Goal: Information Seeking & Learning: Learn about a topic

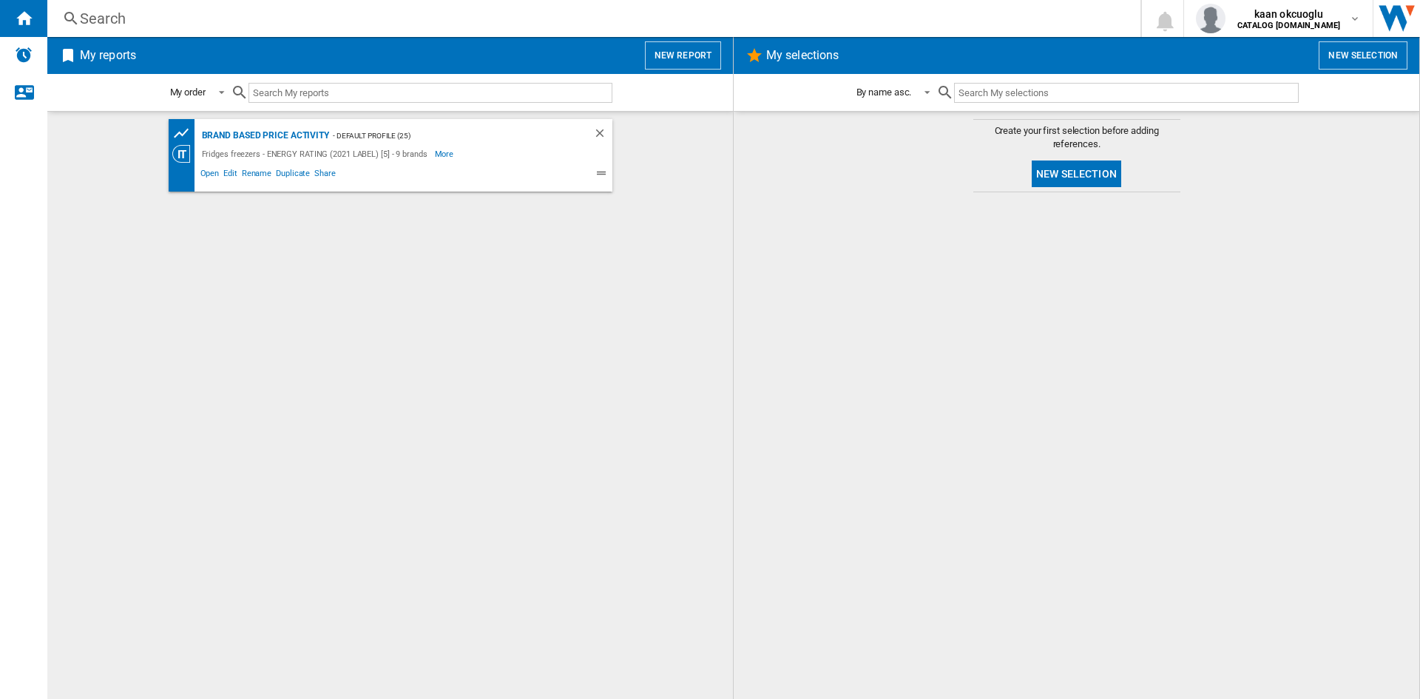
click at [194, 16] on div "Search" at bounding box center [591, 18] width 1022 height 21
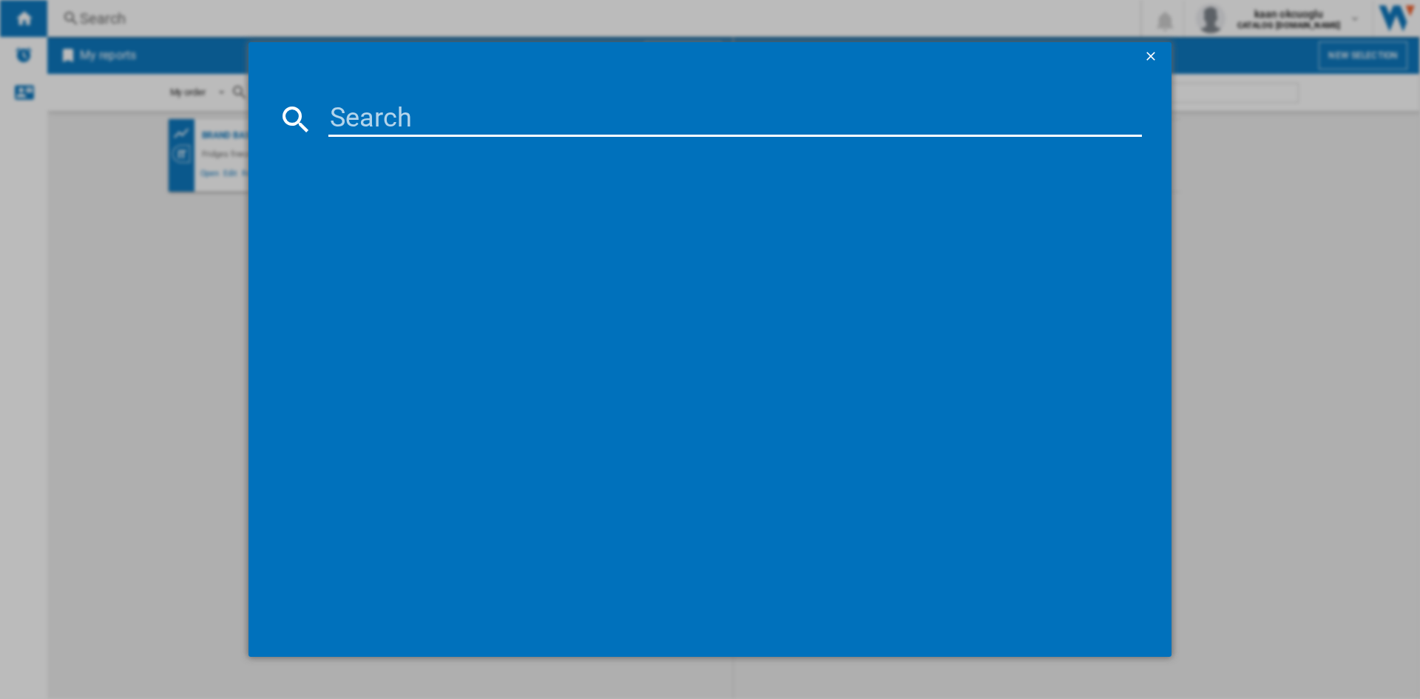
click at [416, 128] on input at bounding box center [734, 118] width 813 height 35
paste input "RB395N4WFE"
type input "RB395N4WFE"
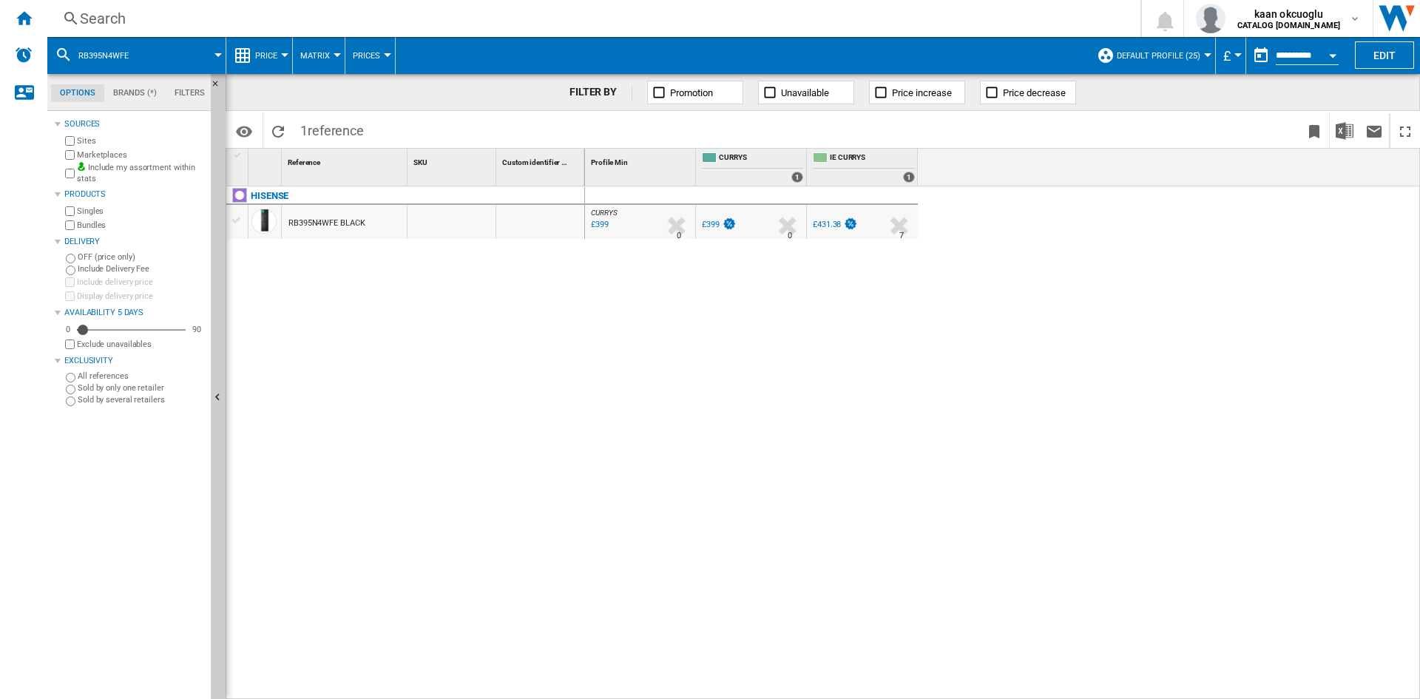
click at [286, 43] on md-menu "Price Price Price Matrix Price Ranking Analytics Base 100 Shared references Cov…" at bounding box center [259, 55] width 67 height 37
click at [282, 48] on button "Price" at bounding box center [270, 55] width 30 height 37
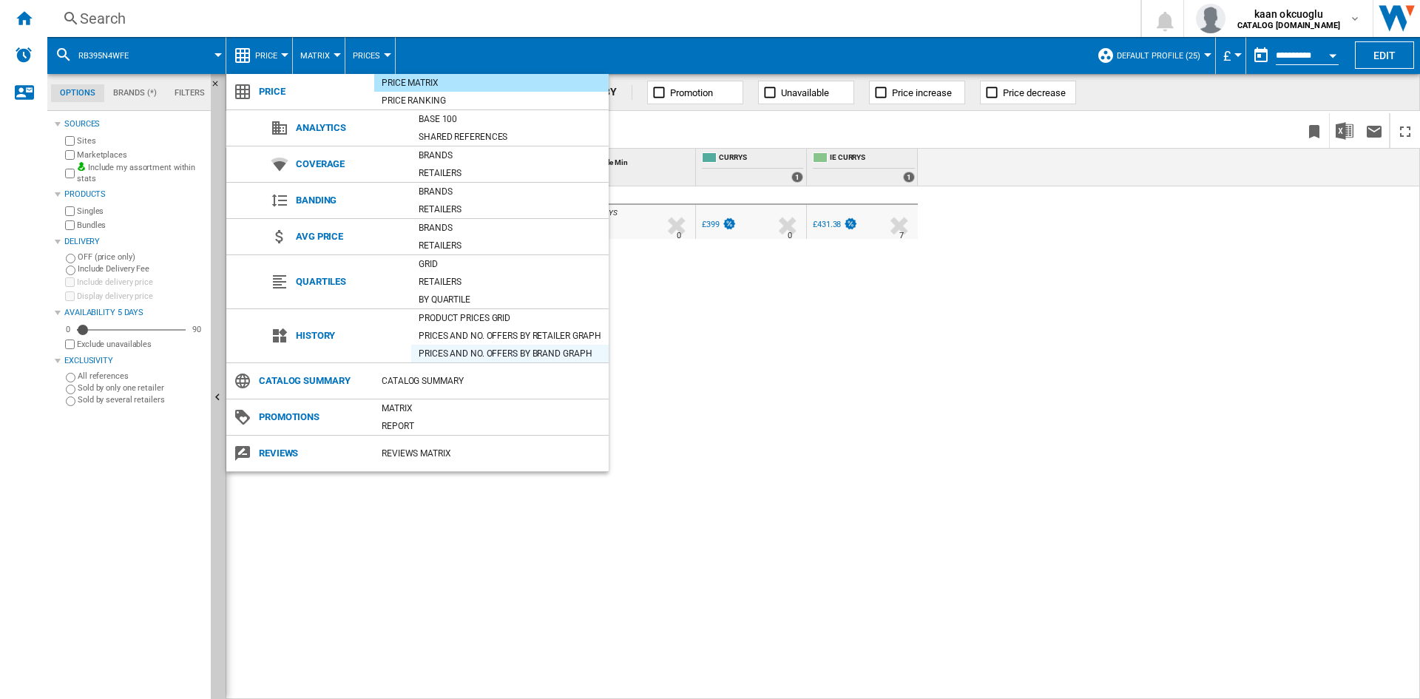
click at [506, 349] on div "Prices and No. offers by brand graph" at bounding box center [509, 353] width 197 height 15
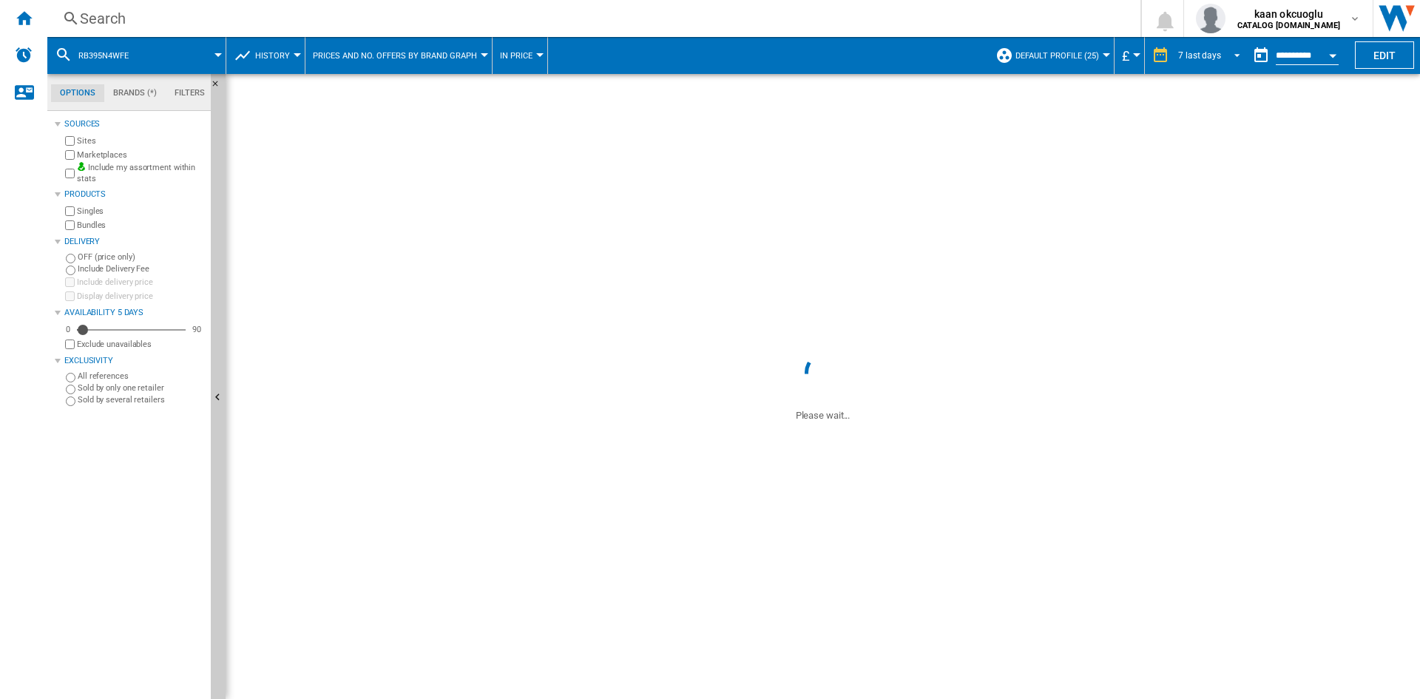
click at [1203, 57] on div "7 last days" at bounding box center [1199, 55] width 43 height 10
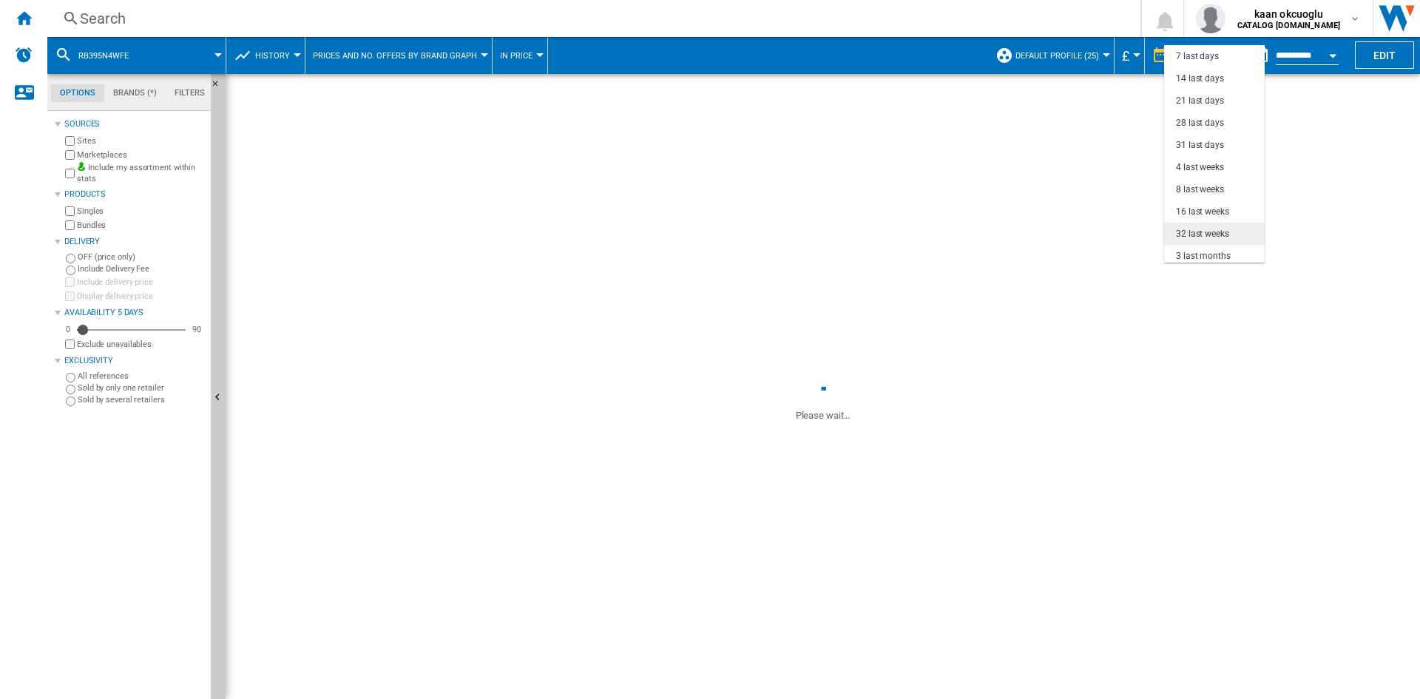
scroll to position [93, 0]
click at [1201, 254] on div "18 last months" at bounding box center [1206, 252] width 60 height 13
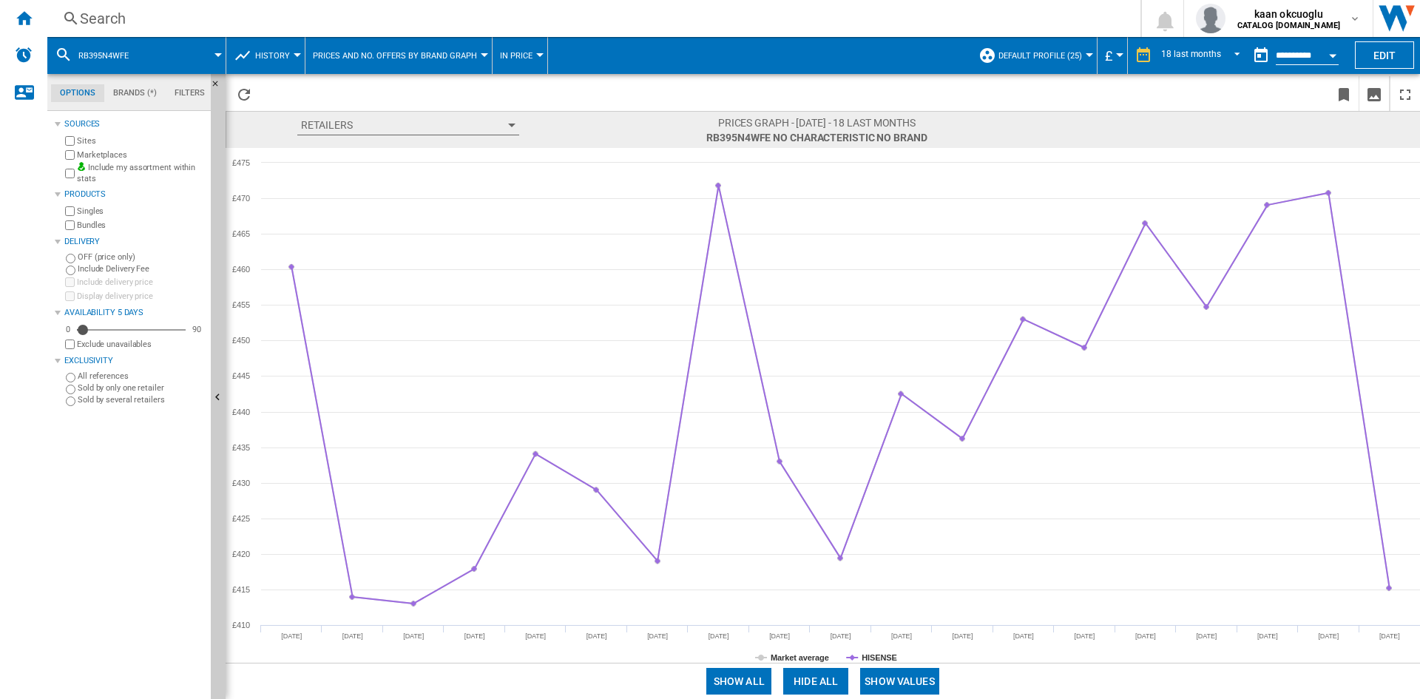
click at [259, 53] on span "History" at bounding box center [272, 56] width 35 height 10
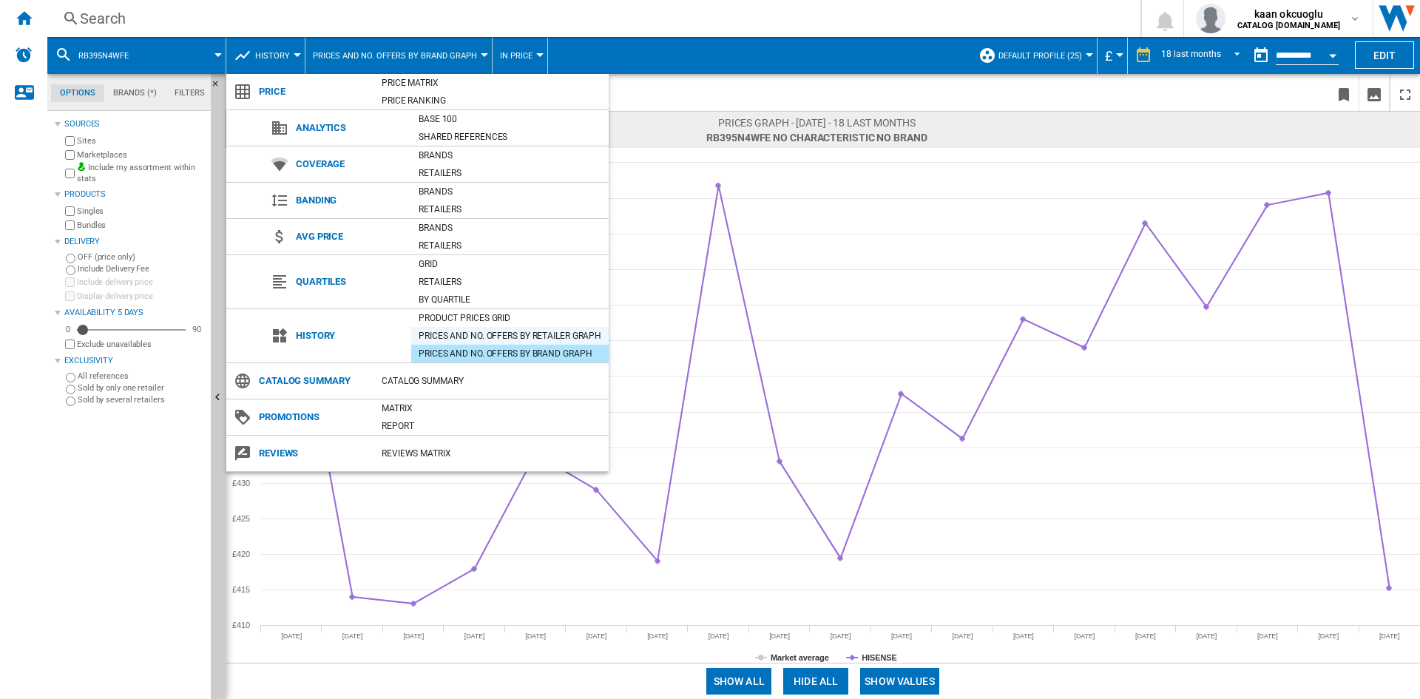
click at [503, 336] on div "Prices and No. offers by retailer graph" at bounding box center [509, 335] width 197 height 15
